Goal: Task Accomplishment & Management: Use online tool/utility

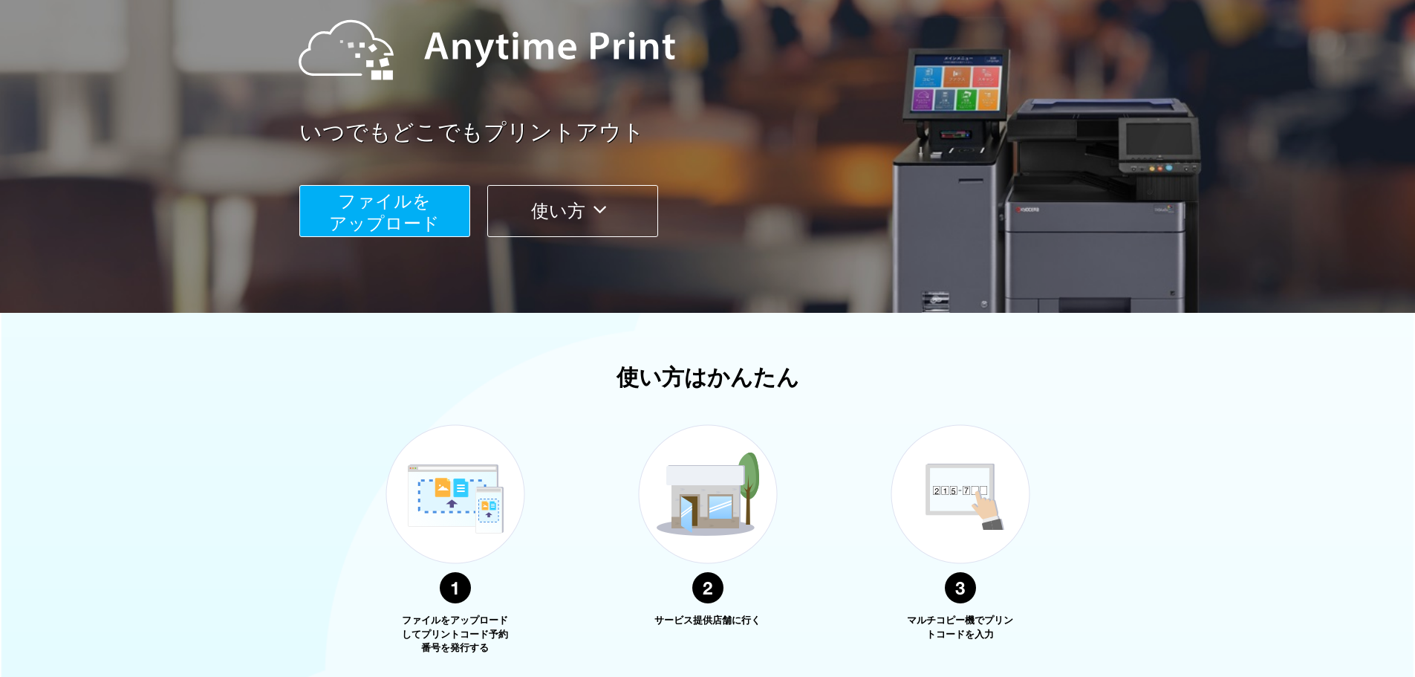
scroll to position [167, 0]
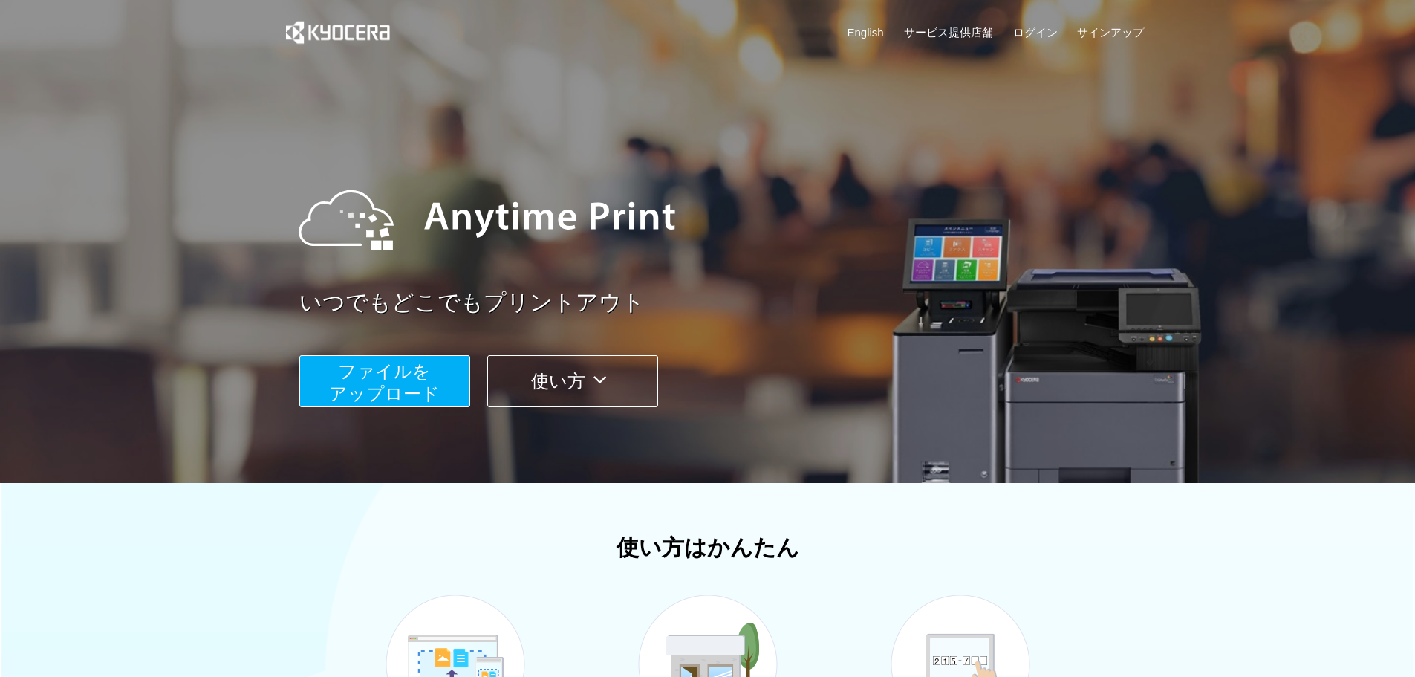
click at [588, 383] on button "使い方" at bounding box center [572, 381] width 171 height 52
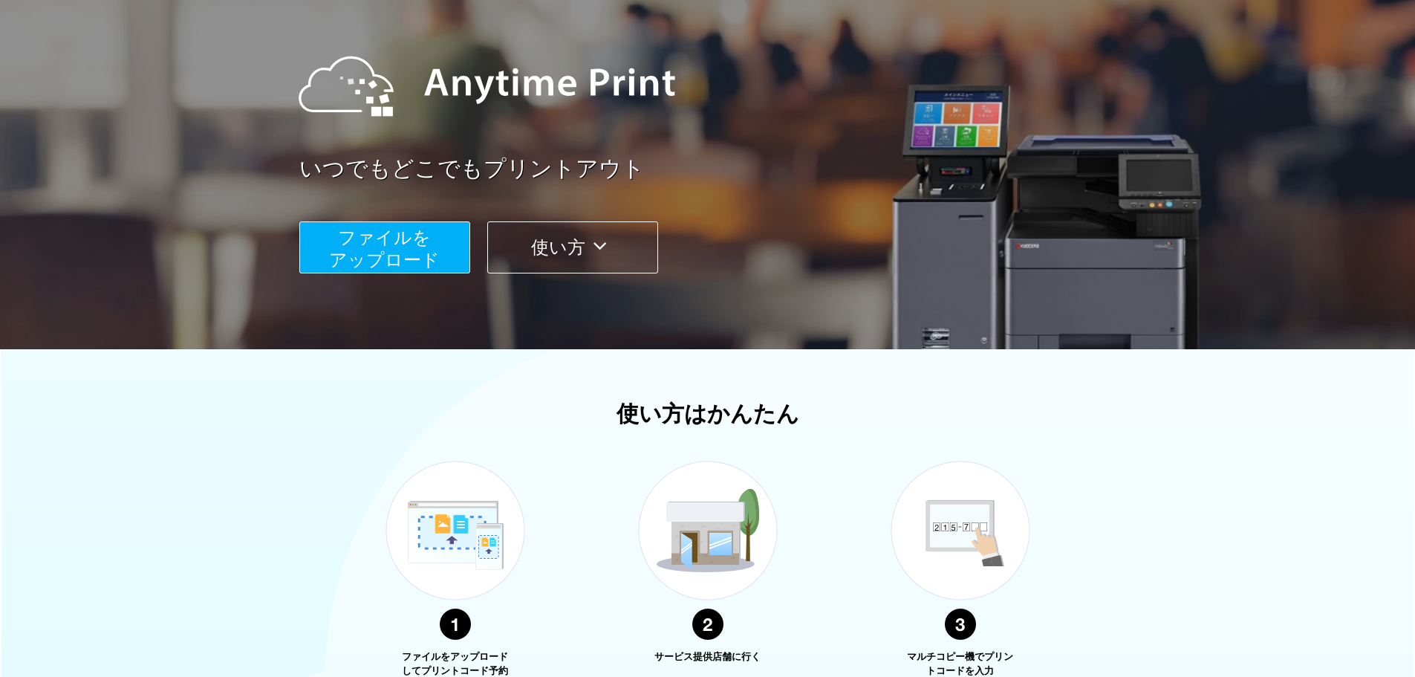
scroll to position [129, 0]
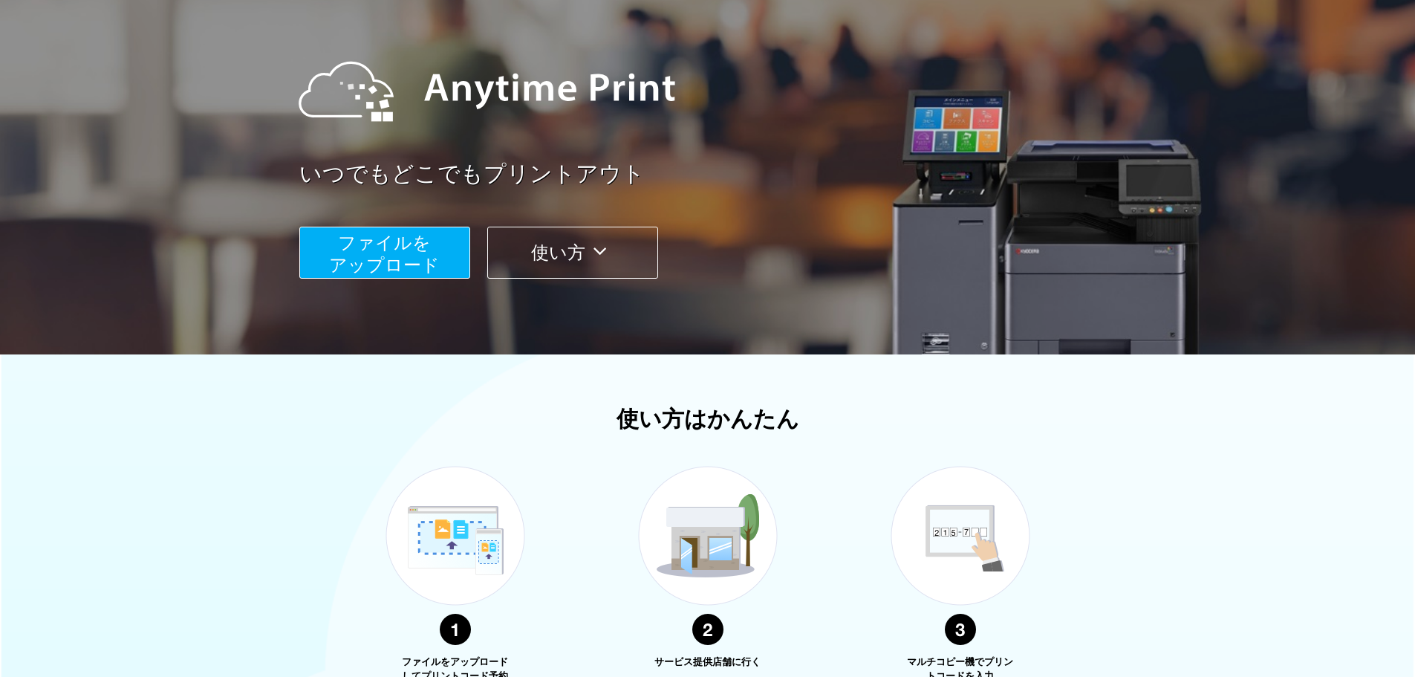
click at [438, 249] on button "ファイルを ​​アップロード" at bounding box center [384, 253] width 171 height 52
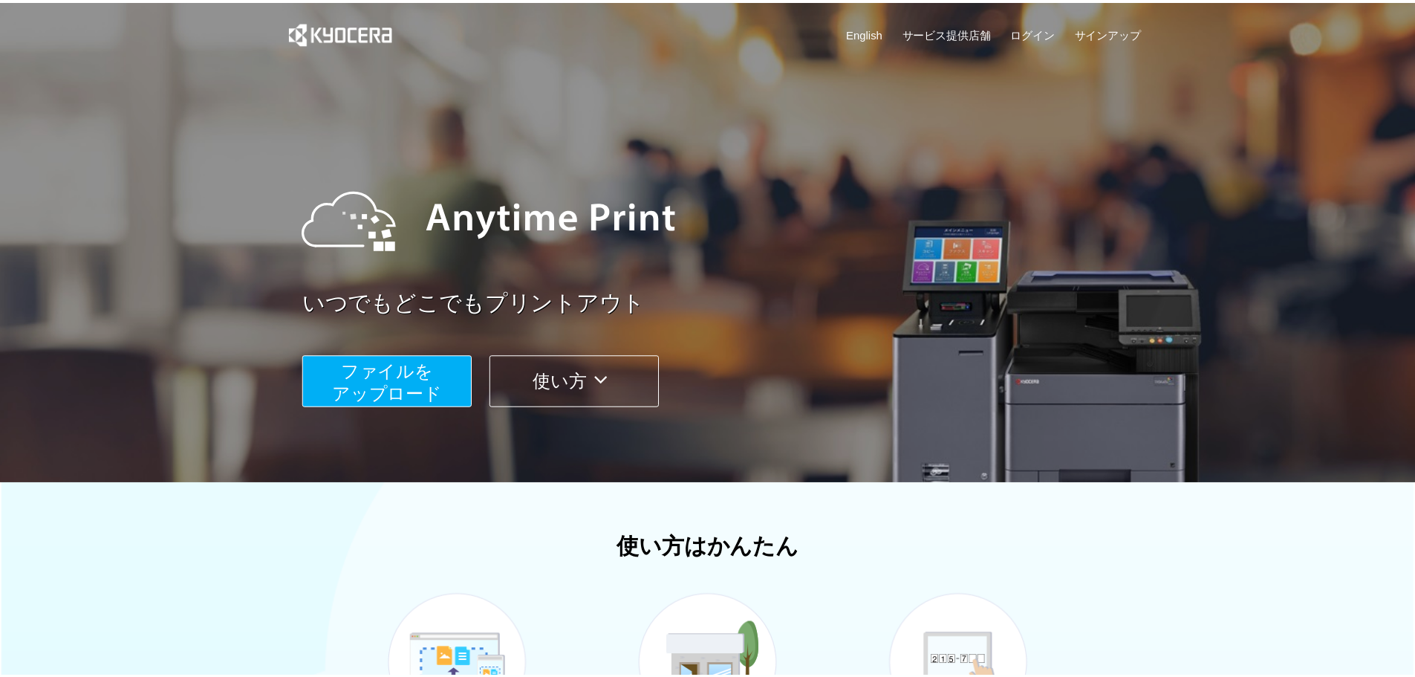
scroll to position [129, 0]
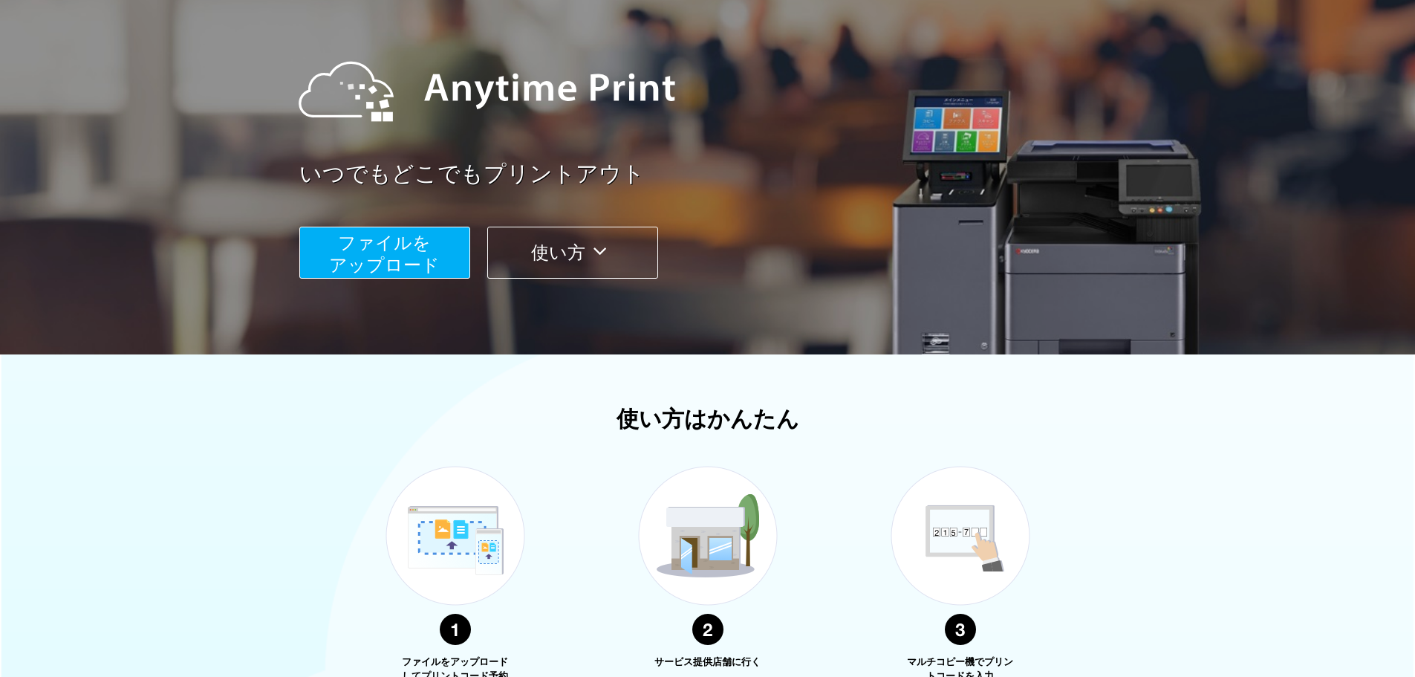
click at [585, 253] on button "使い方" at bounding box center [572, 253] width 171 height 52
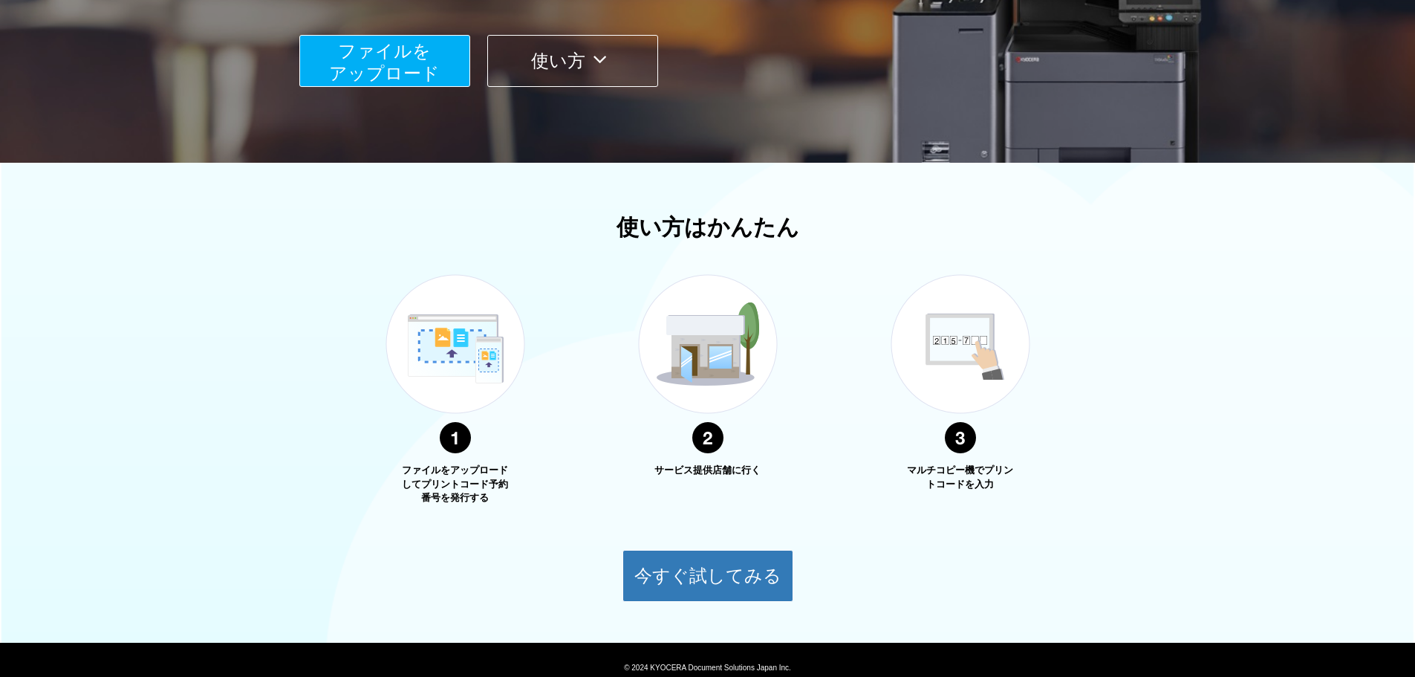
scroll to position [379, 0]
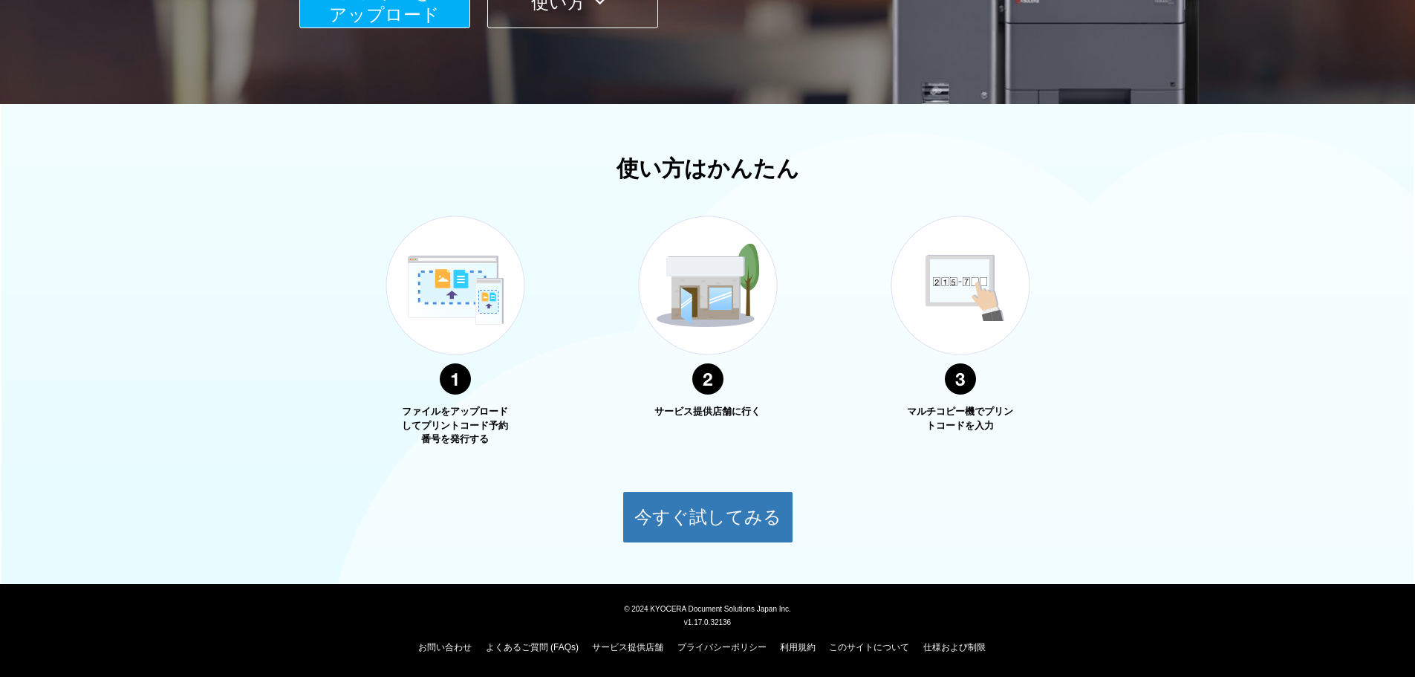
click at [613, 407] on div "ファイルをアップロードしてプリントコード予約番号を発行する サービス提供店舗に行く マルチコピー機でプリントコードを入力" at bounding box center [708, 317] width 691 height 259
click at [697, 535] on button "今すぐ試してみる" at bounding box center [708, 517] width 171 height 52
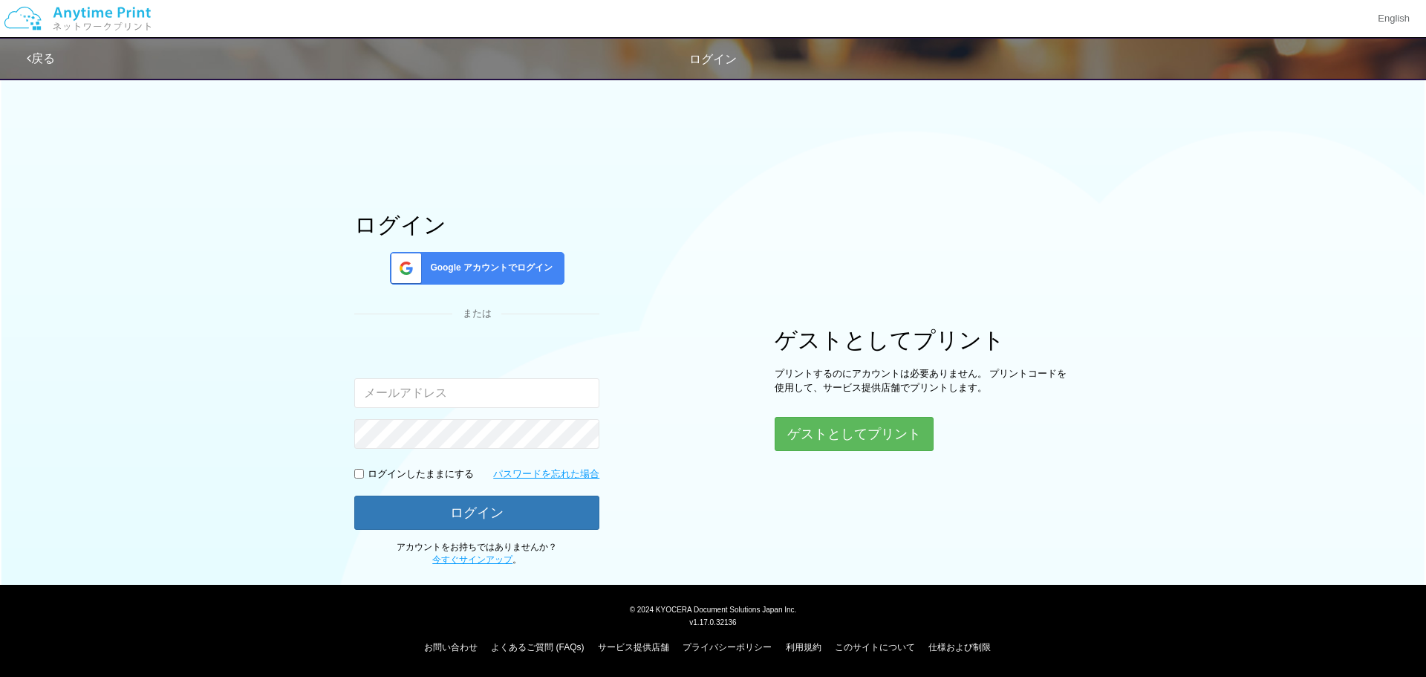
click at [697, 468] on div "ログイン Google アカウントでログイン または 入力されたメールアドレスまたはパスワードが正しくありません。 ログインしたままにする パスワードを忘れた…" at bounding box center [713, 318] width 892 height 497
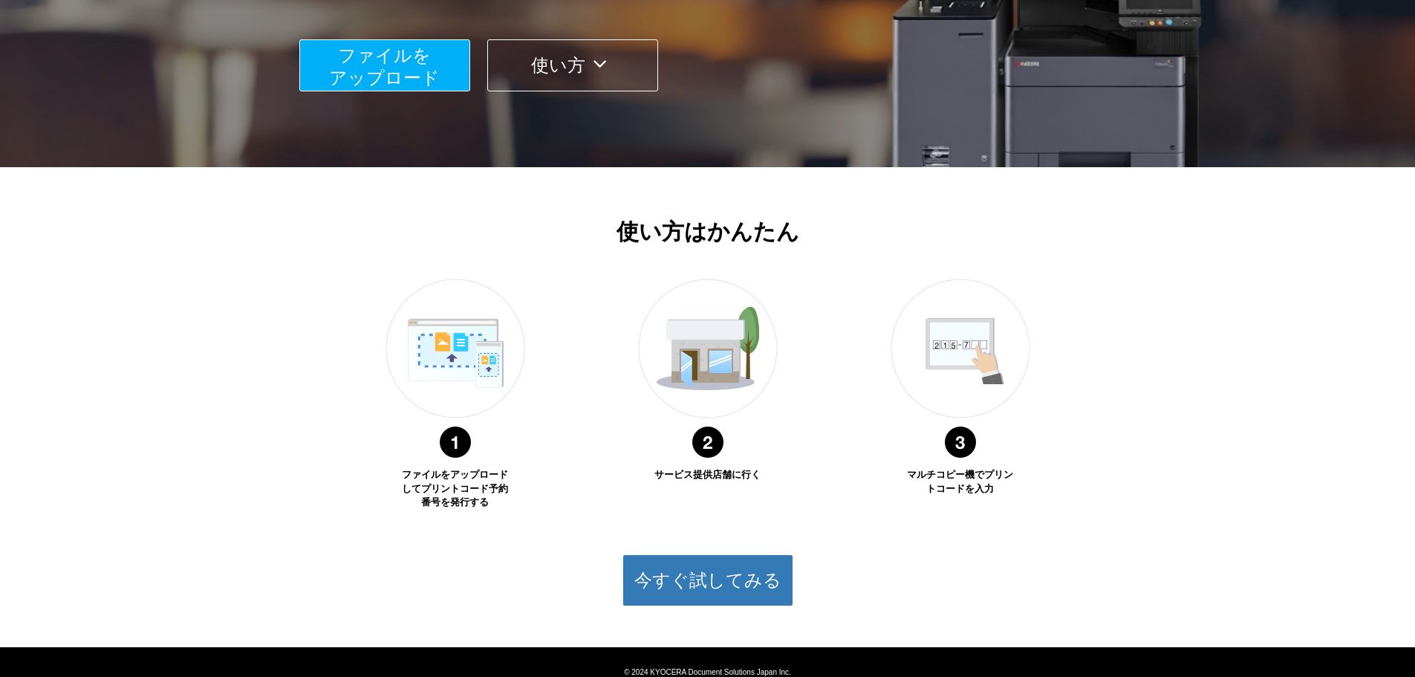
scroll to position [379, 0]
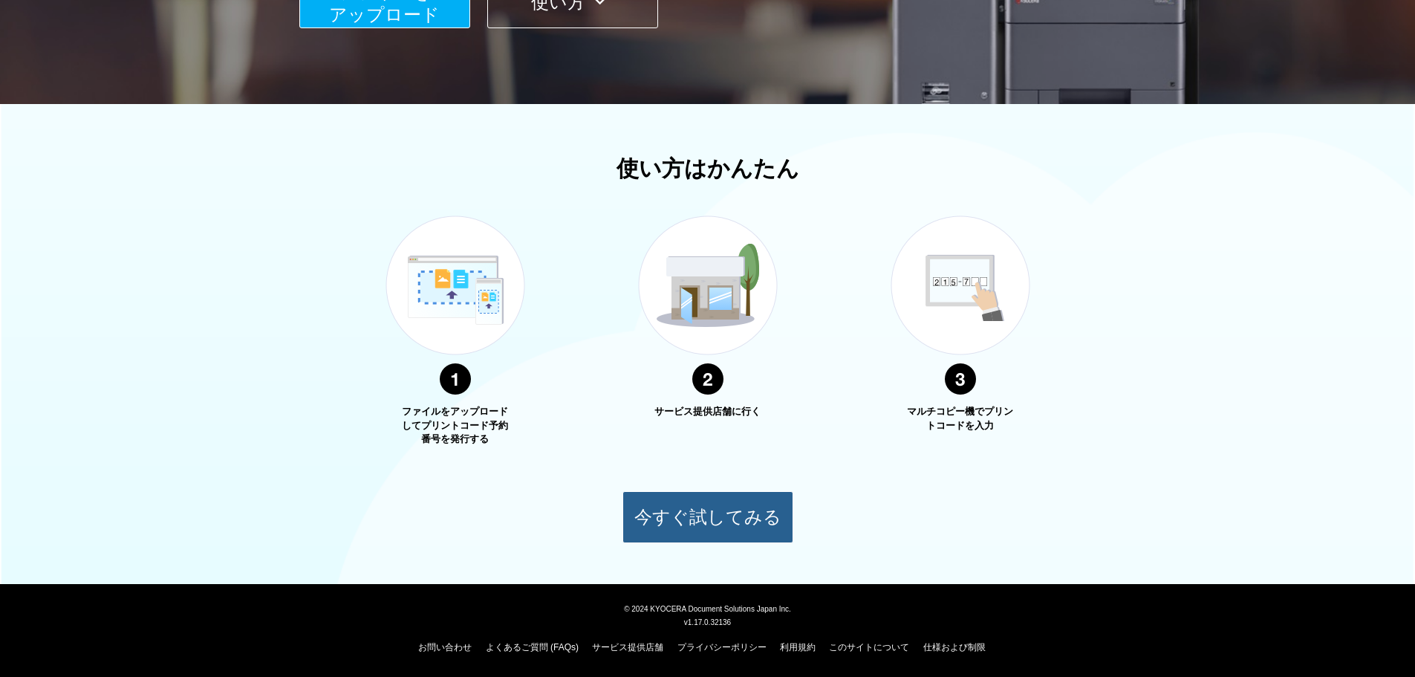
click at [718, 533] on button "今すぐ試してみる" at bounding box center [708, 517] width 171 height 52
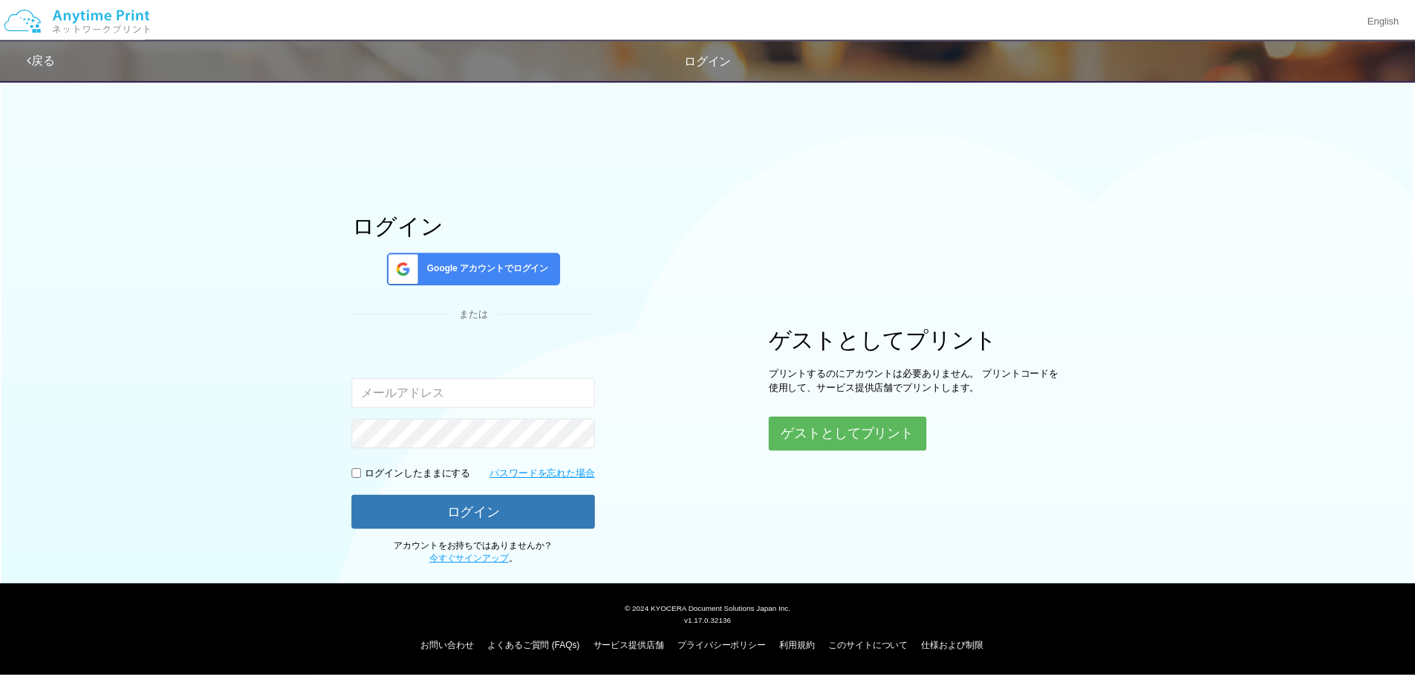
scroll to position [379, 0]
